Goal: Information Seeking & Learning: Learn about a topic

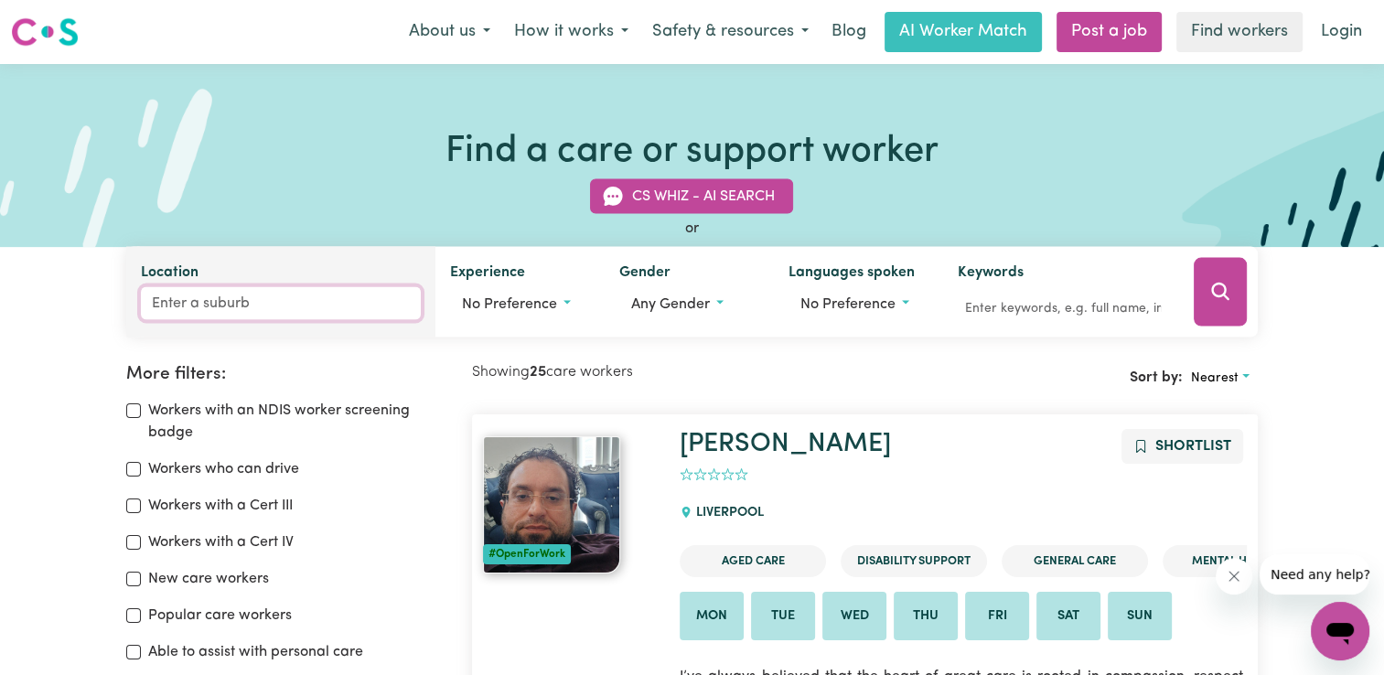
click at [230, 294] on input "Location" at bounding box center [281, 303] width 280 height 33
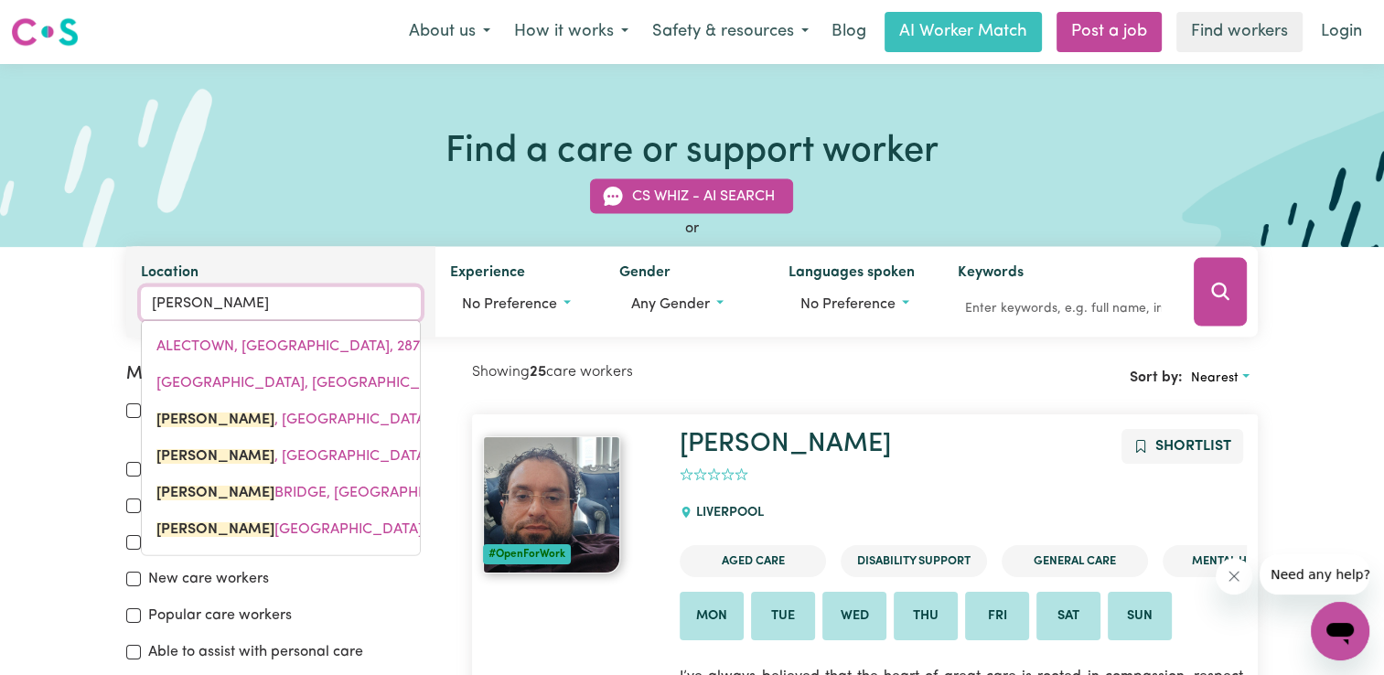
type input "[PERSON_NAME]"
type input "[GEOGRAPHIC_DATA], [GEOGRAPHIC_DATA], 6288"
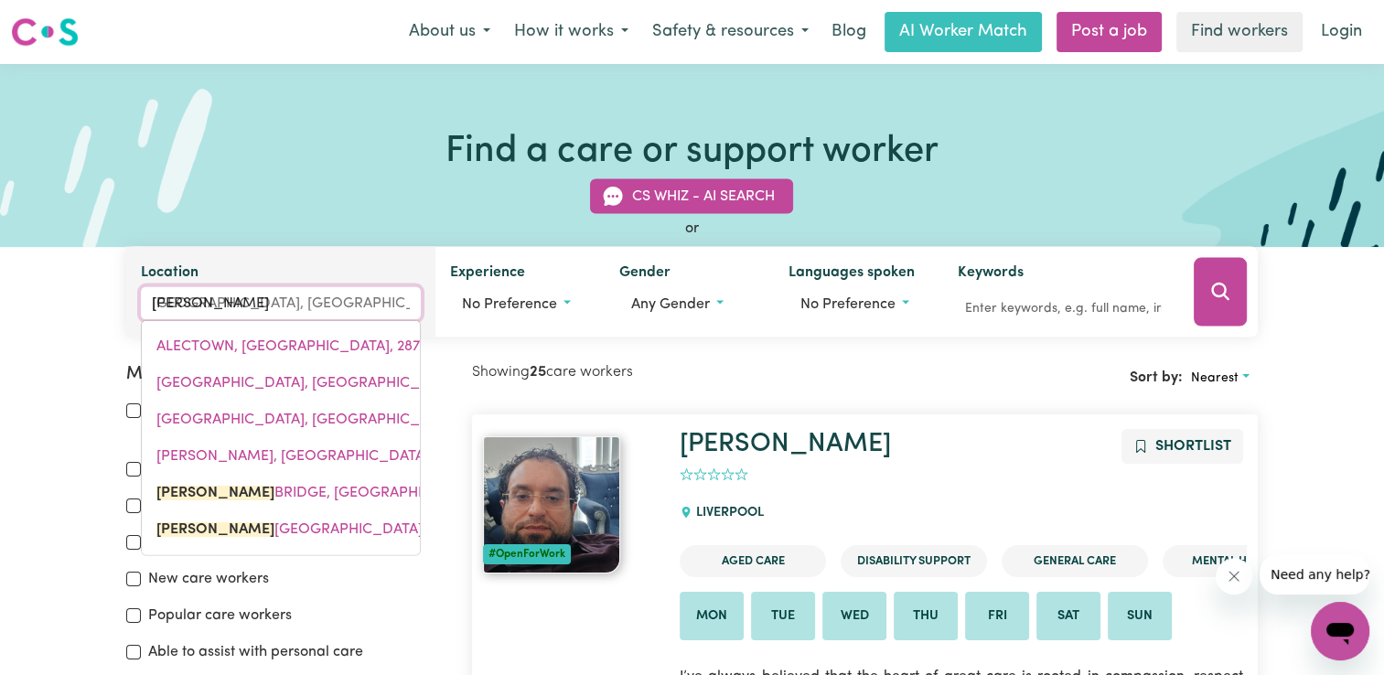
type input "[PERSON_NAME]"
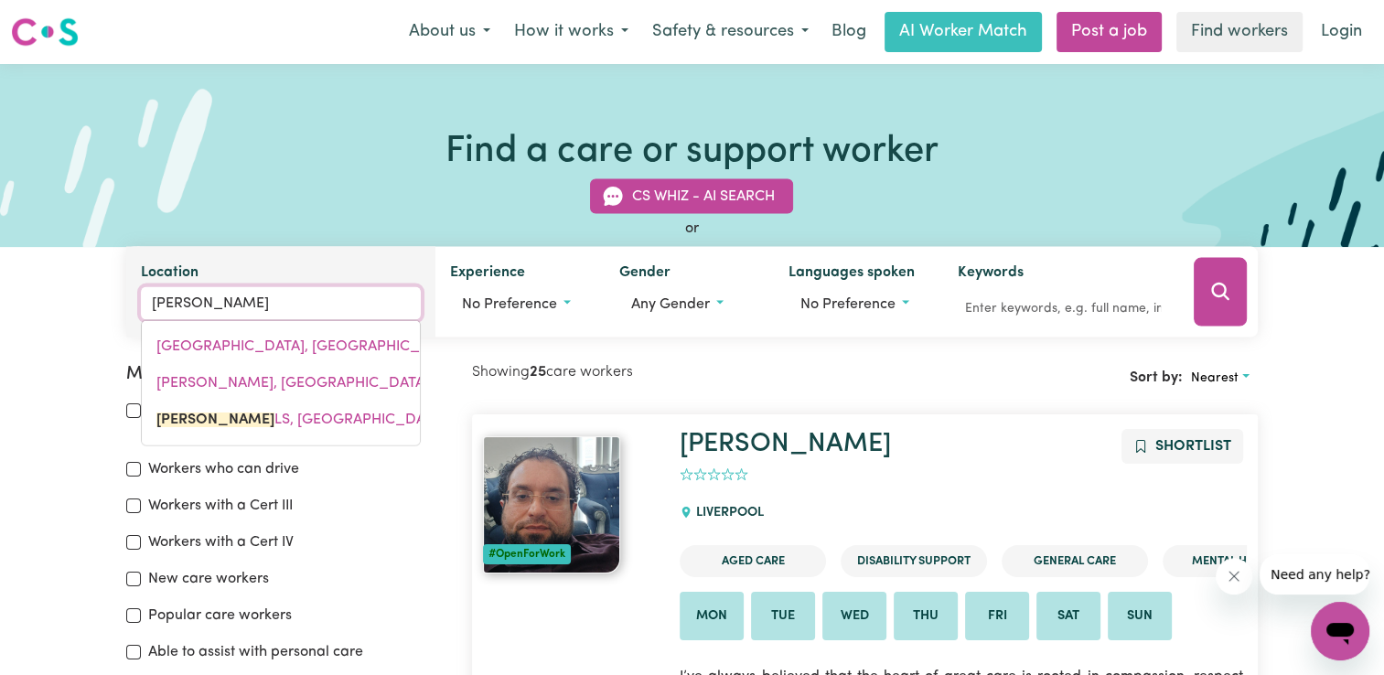
type input "alexandra hills"
type input "[GEOGRAPHIC_DATA], [GEOGRAPHIC_DATA], 4161"
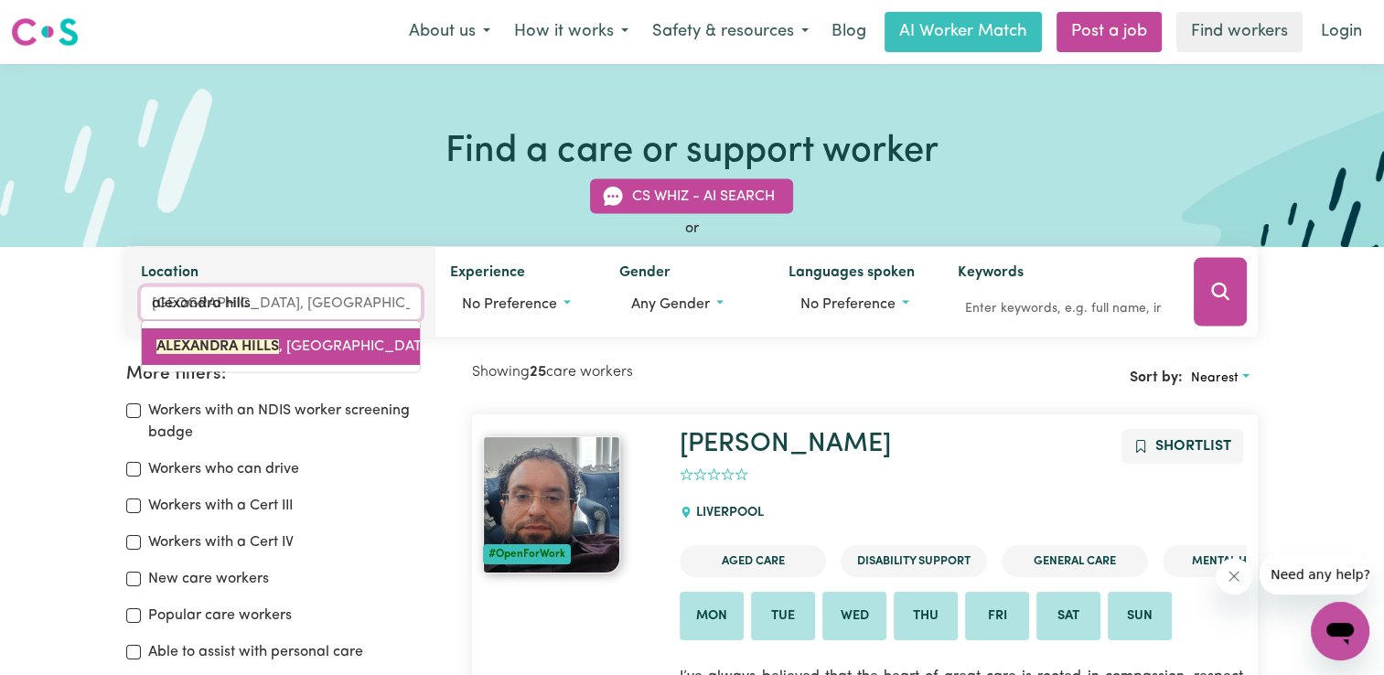
click at [266, 341] on mark "ALEXANDRA HILLS" at bounding box center [217, 346] width 123 height 15
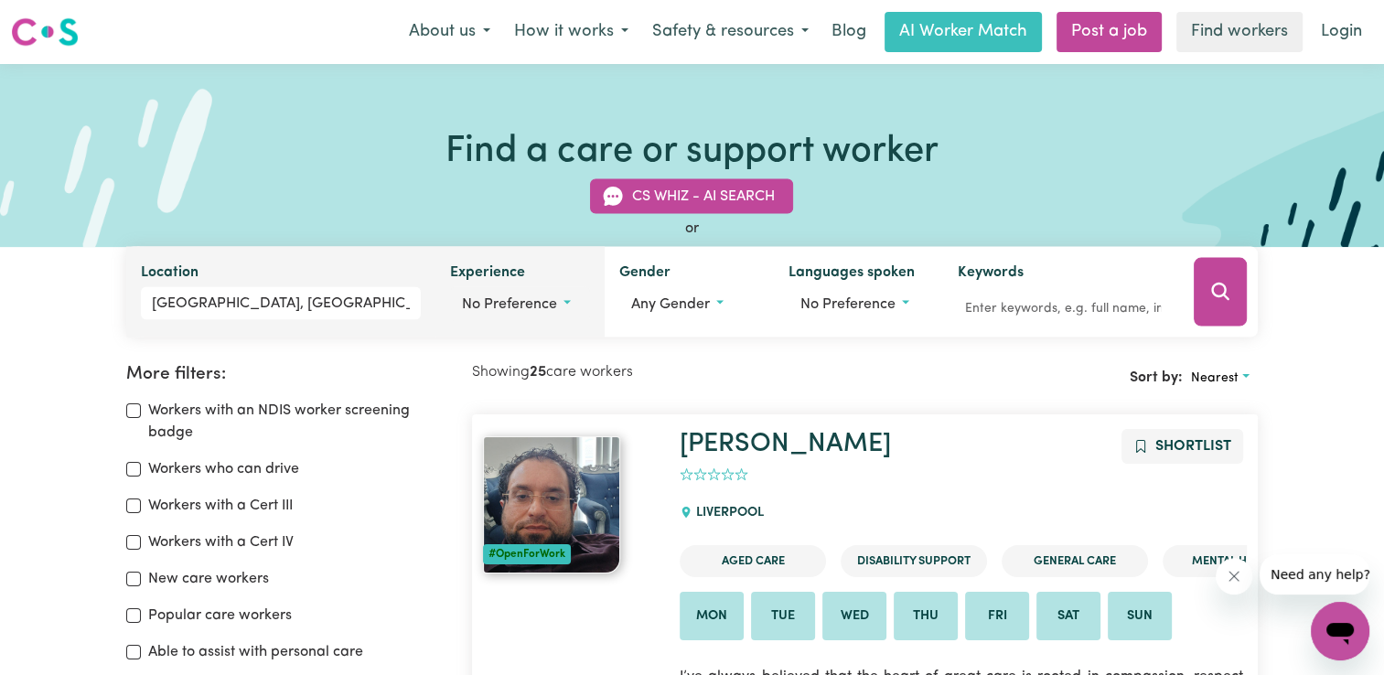
click at [567, 301] on button "No preference" at bounding box center [520, 304] width 140 height 35
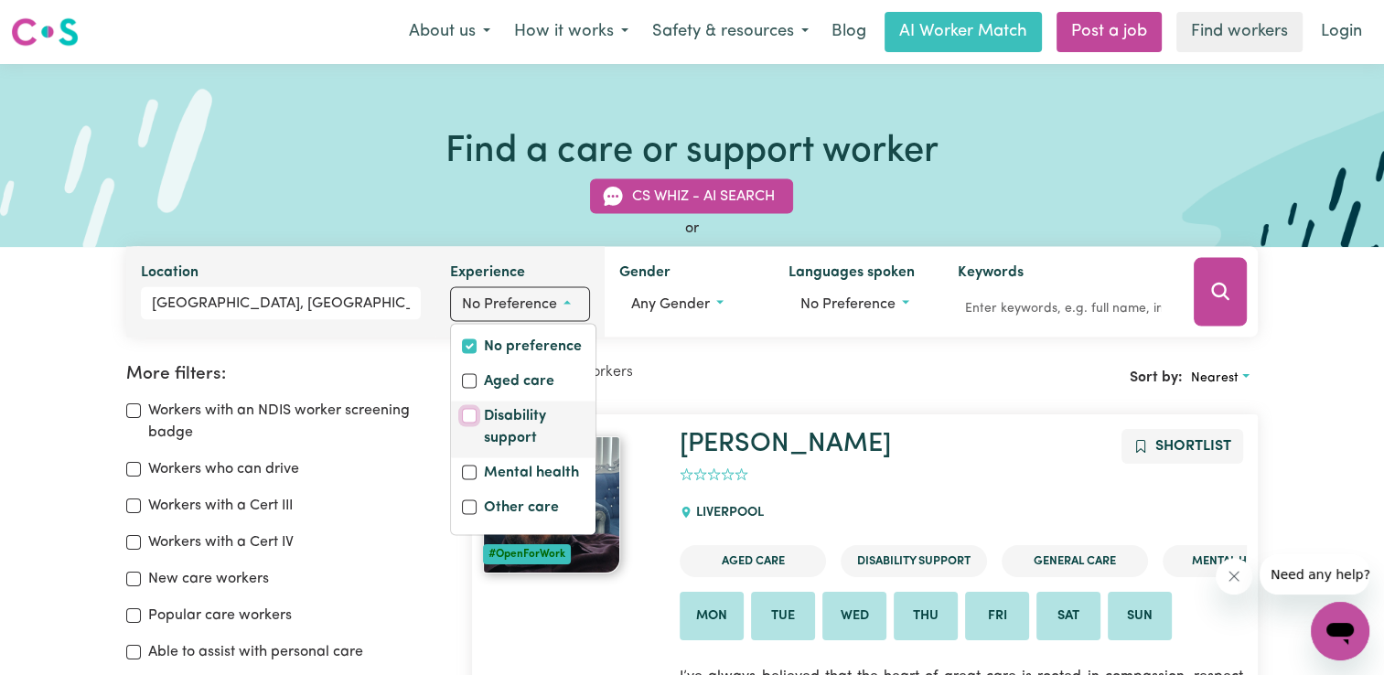
click at [474, 418] on input "Disability support" at bounding box center [469, 416] width 15 height 15
checkbox input "true"
checkbox input "false"
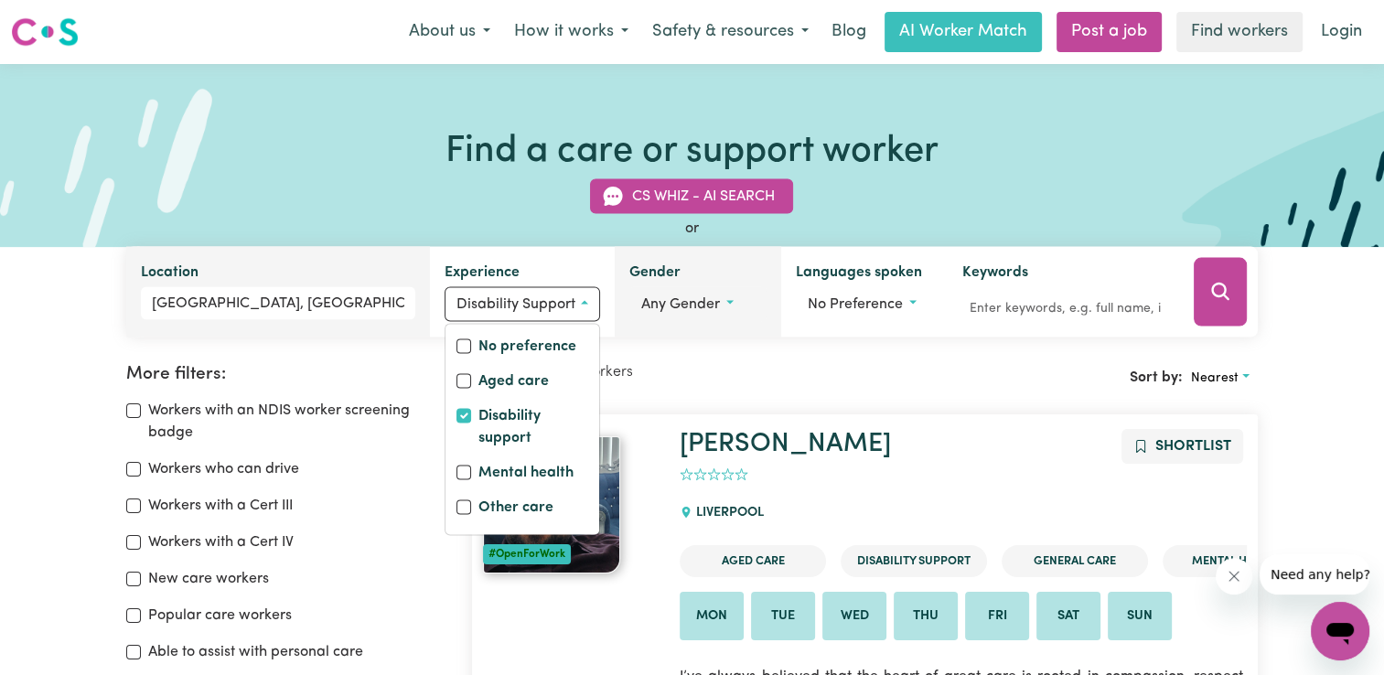
click at [691, 305] on span "Any gender" at bounding box center [680, 304] width 79 height 15
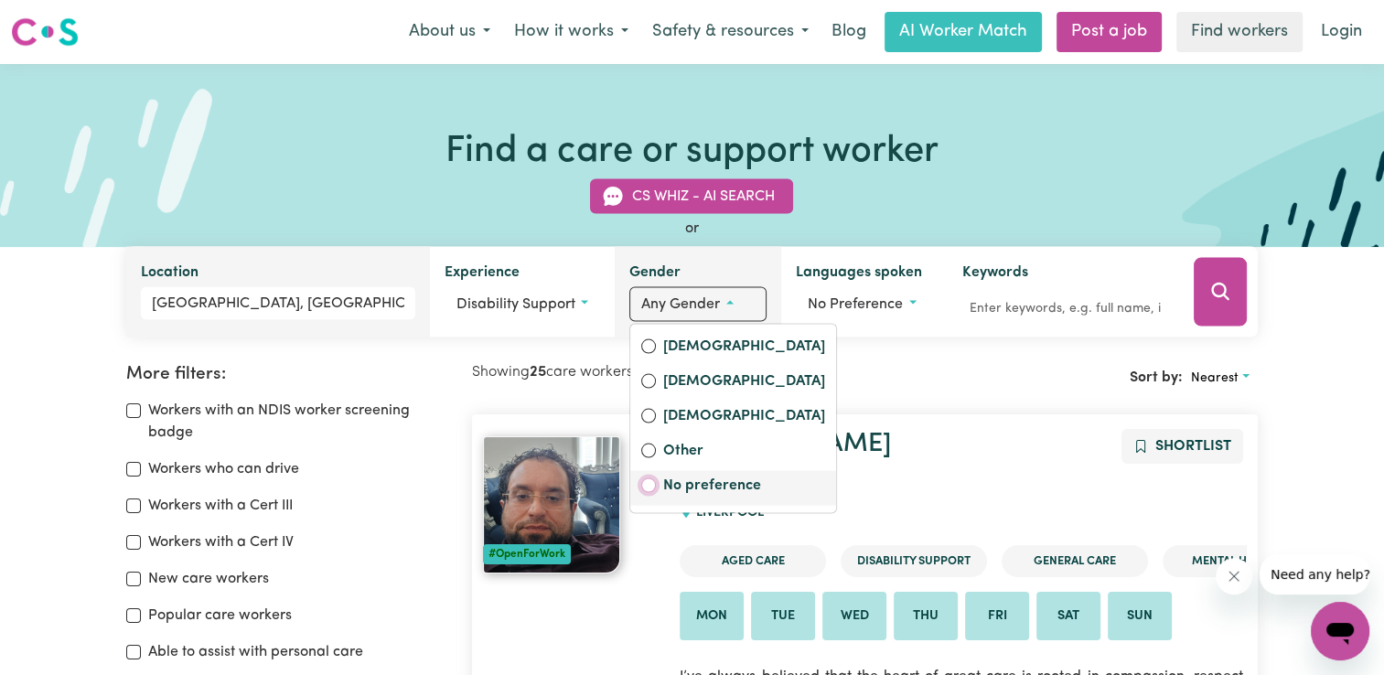
click at [646, 483] on input "No preference" at bounding box center [648, 485] width 15 height 15
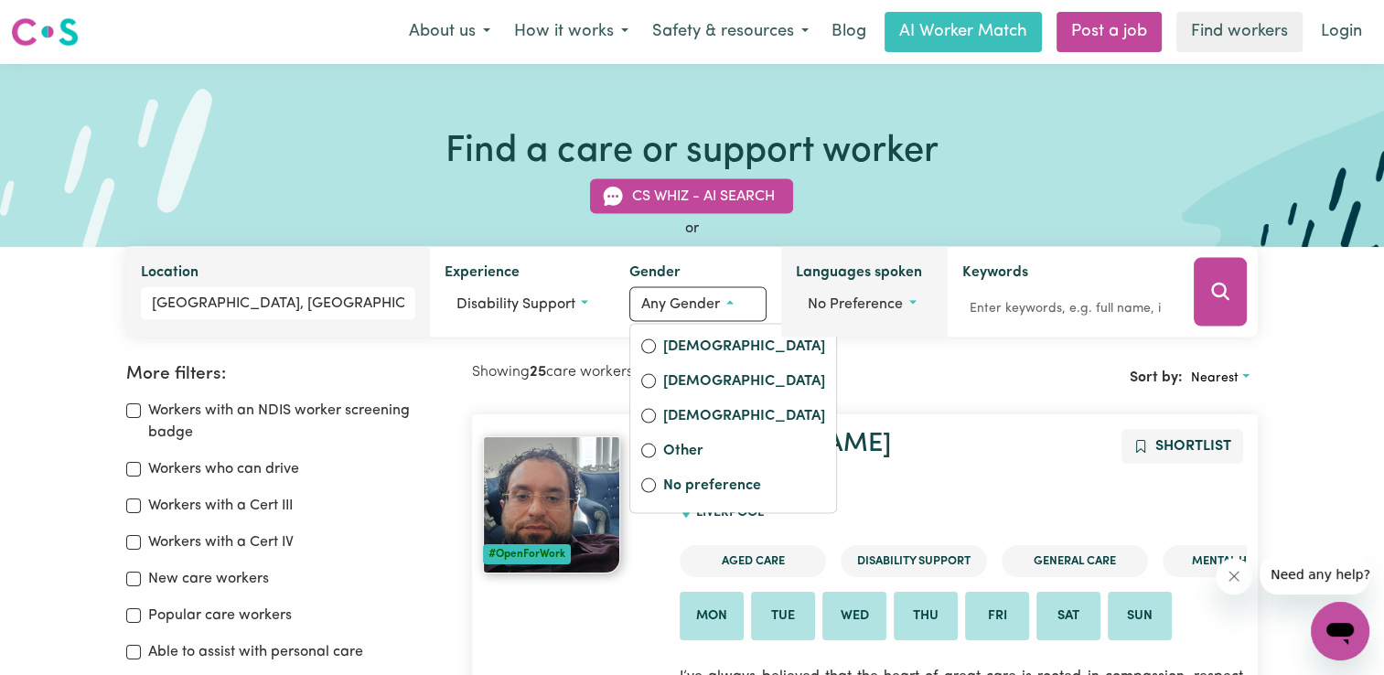
click at [865, 309] on span "No preference" at bounding box center [854, 304] width 95 height 15
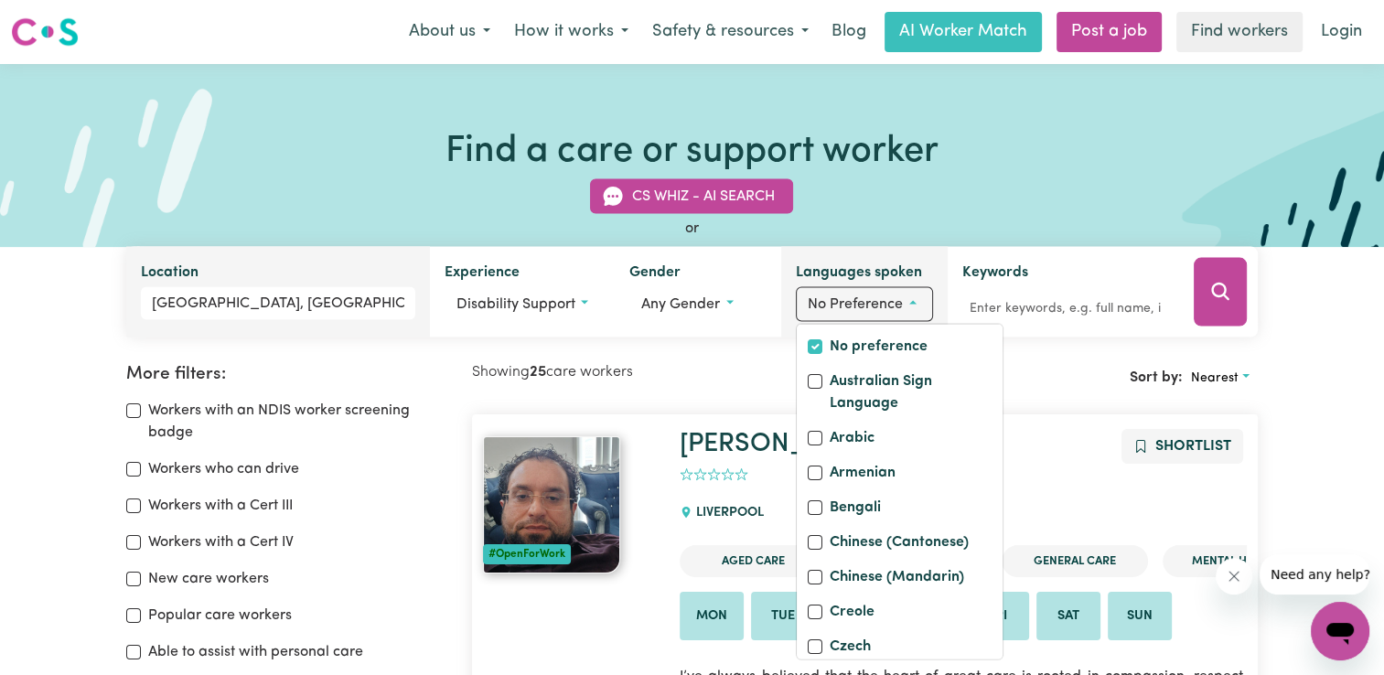
click at [916, 302] on button "No preference" at bounding box center [864, 304] width 137 height 35
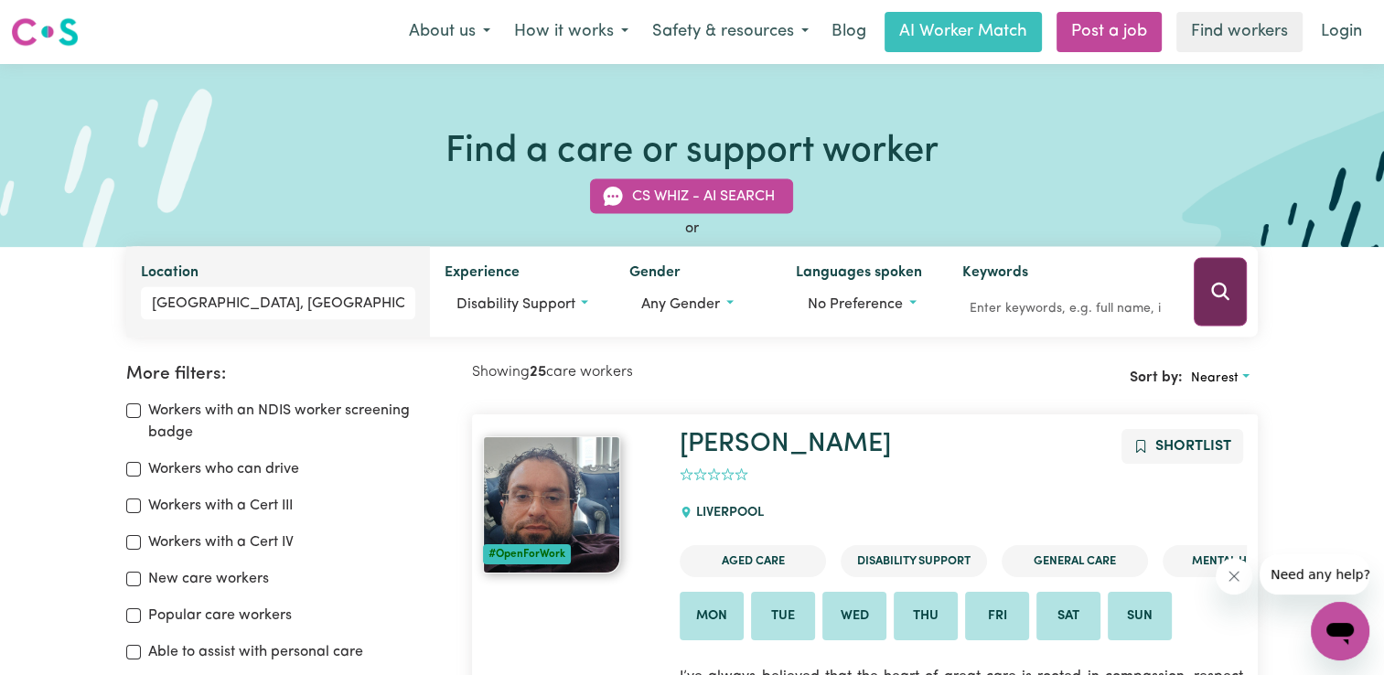
click at [1221, 291] on icon "Search" at bounding box center [1220, 292] width 22 height 22
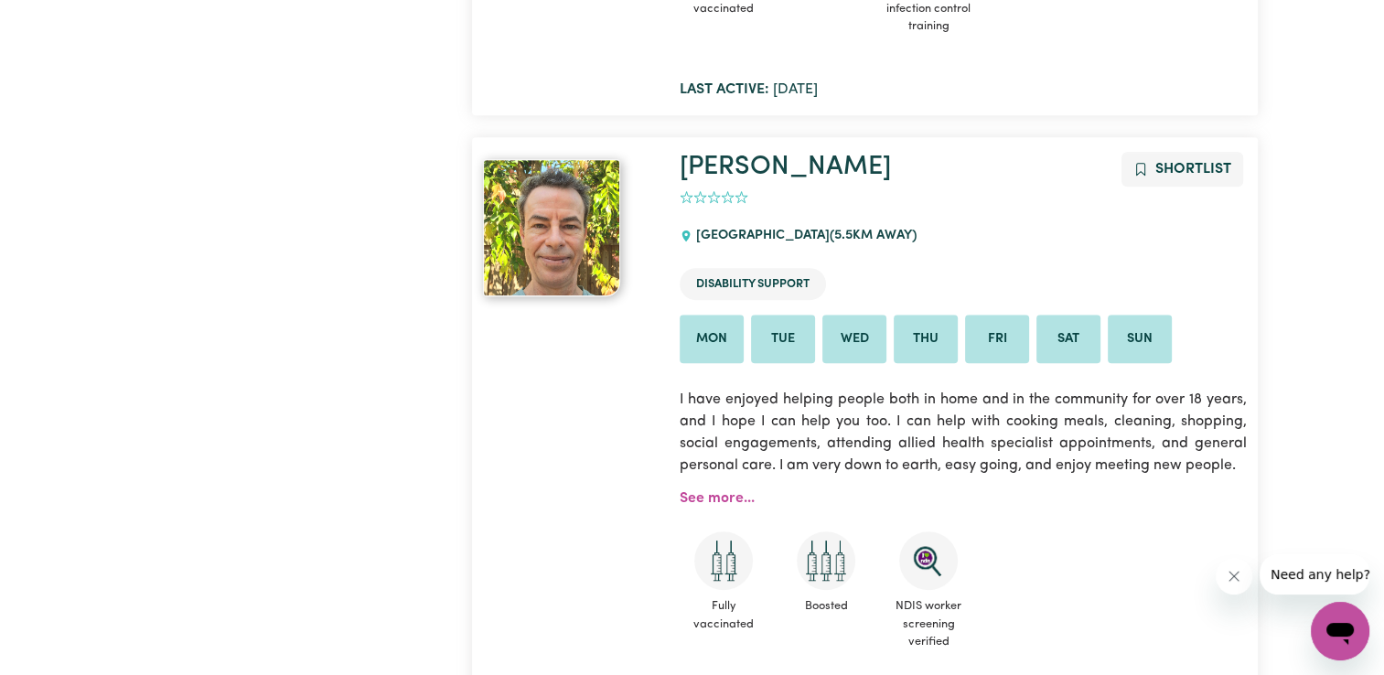
scroll to position [946, 0]
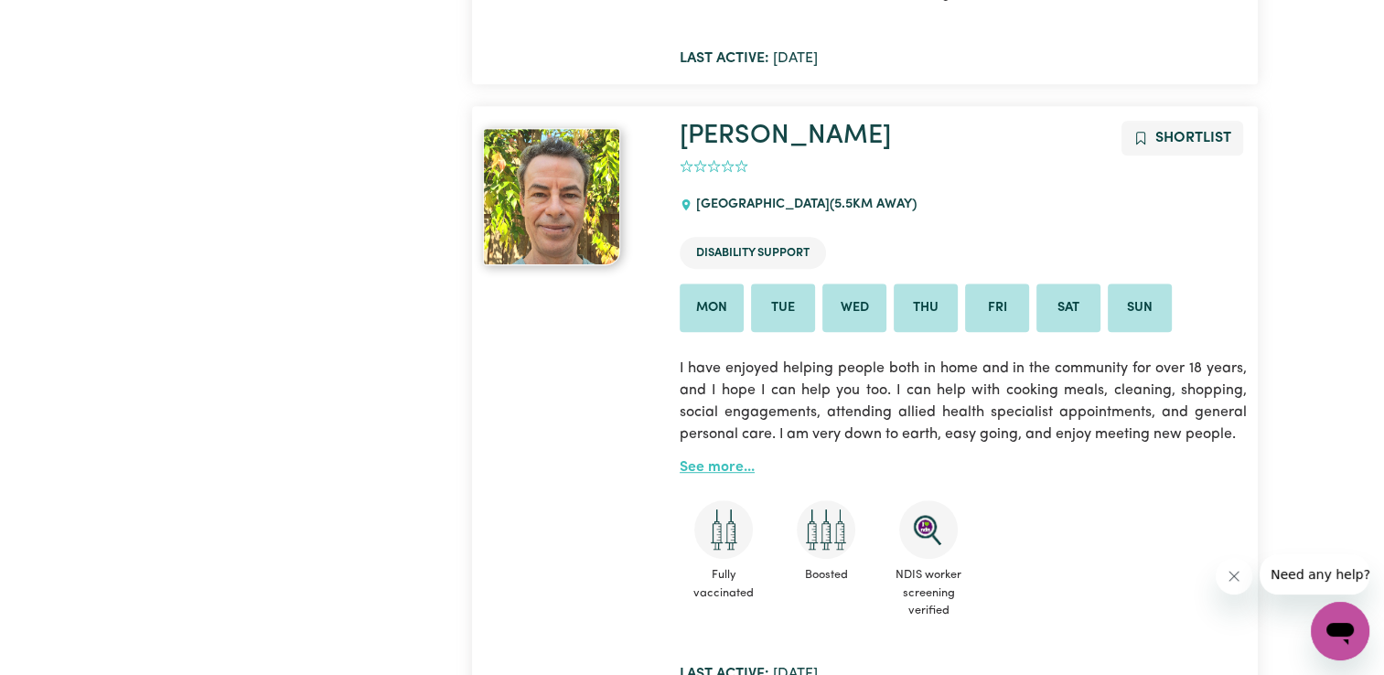
click at [724, 463] on link "See more..." at bounding box center [716, 467] width 75 height 15
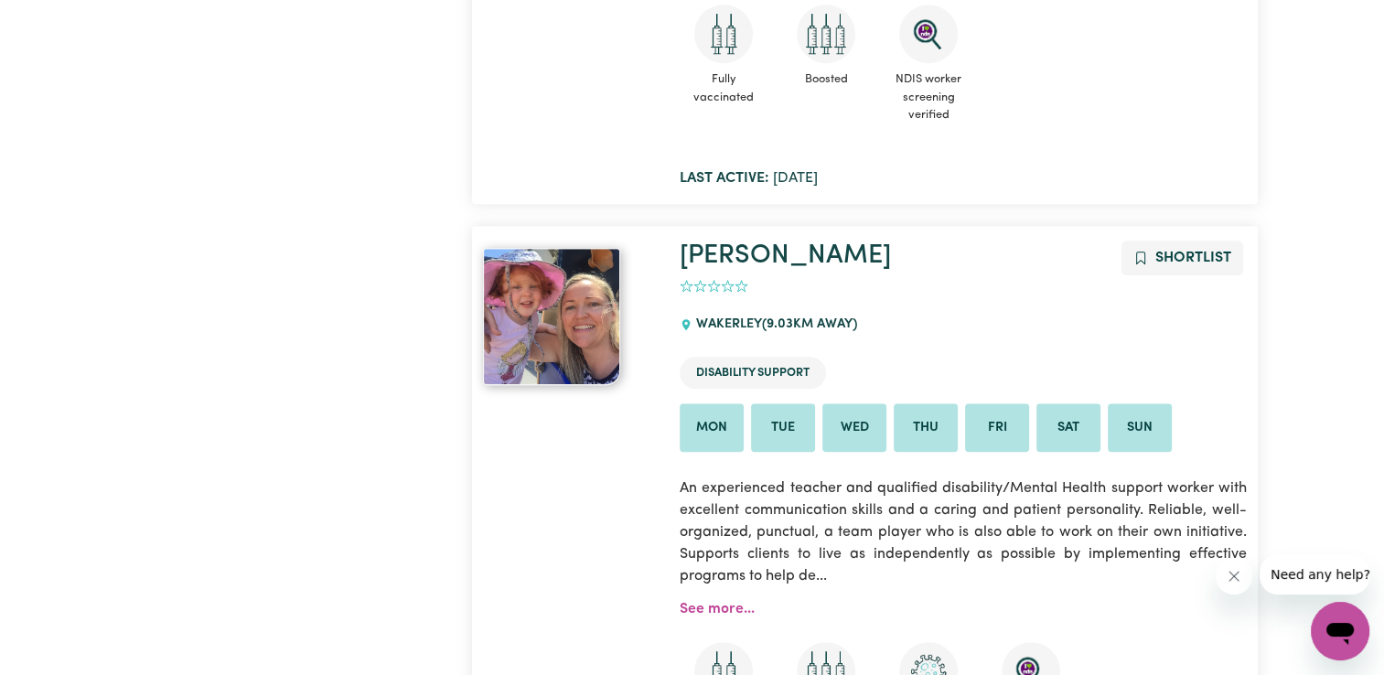
scroll to position [1494, 0]
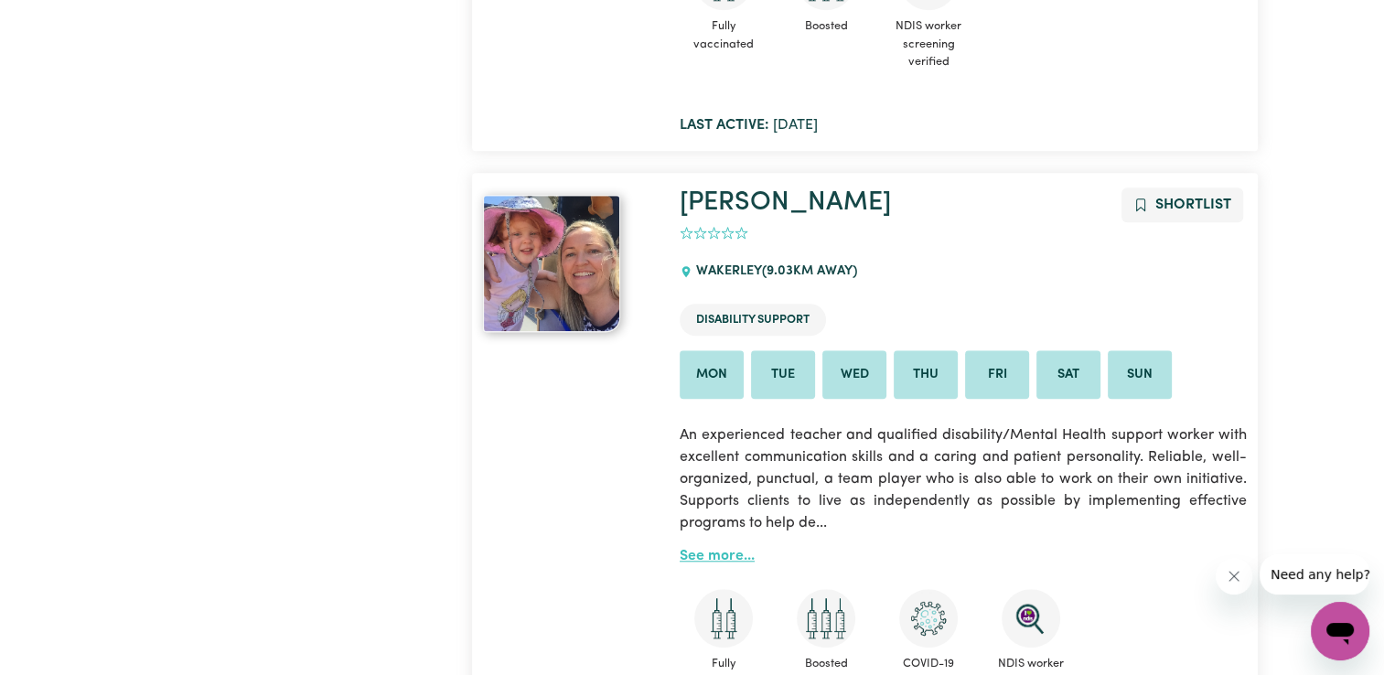
click at [705, 554] on link "See more..." at bounding box center [716, 556] width 75 height 15
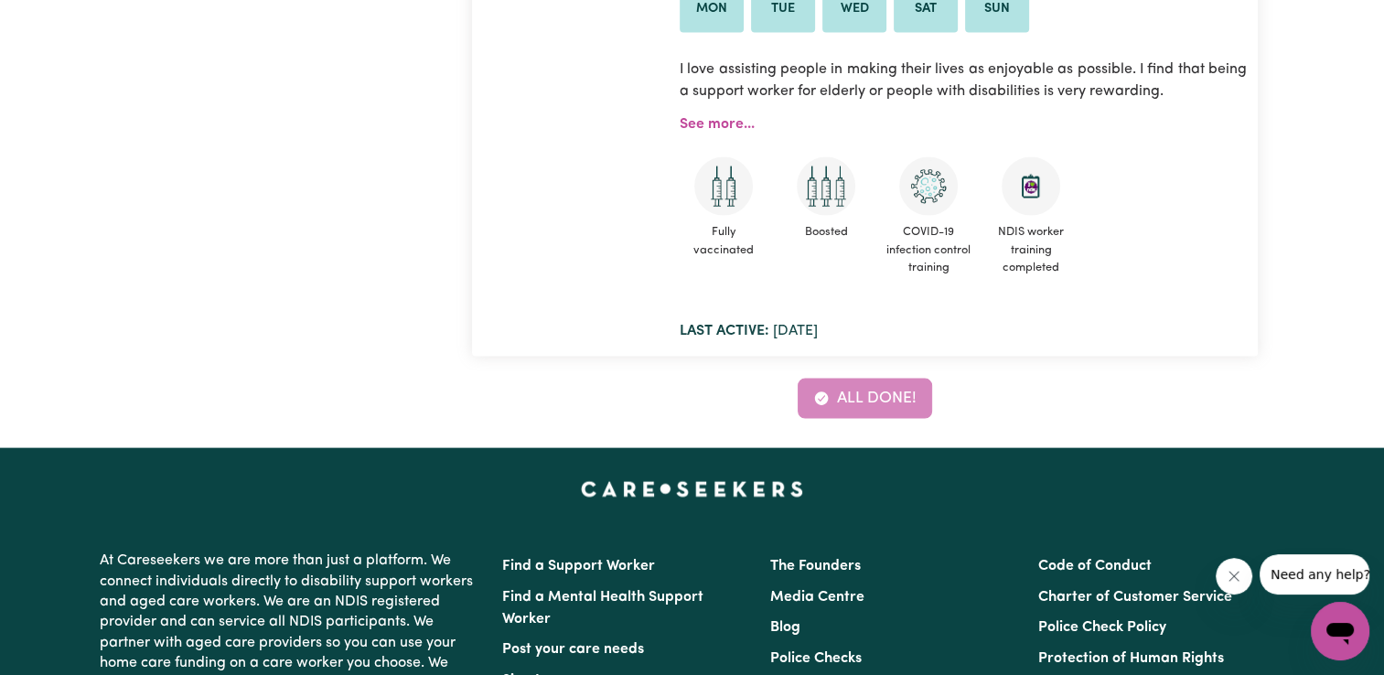
scroll to position [10730, 0]
